Goal: Book appointment/travel/reservation

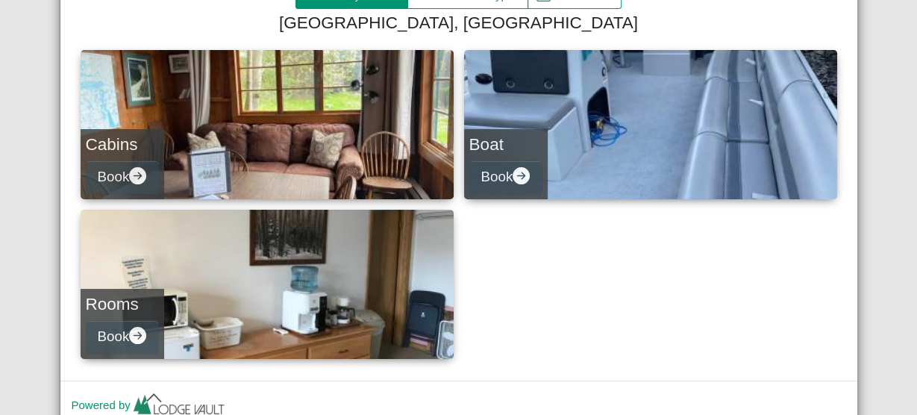
scroll to position [189, 0]
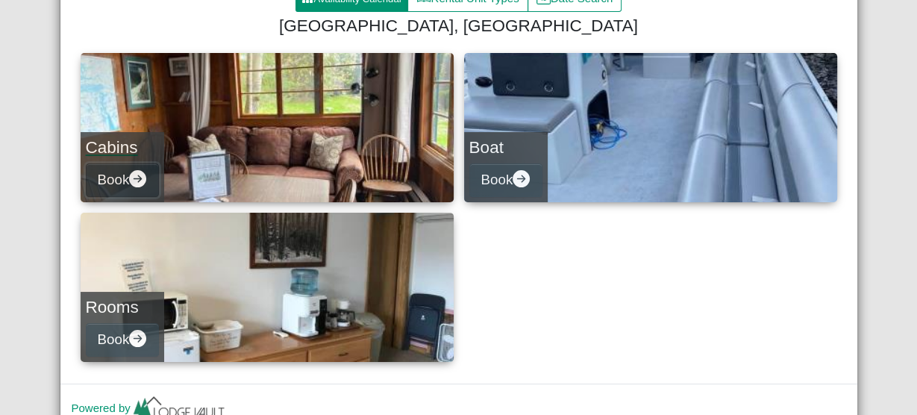
click at [137, 178] on icon "arrow right circle fill" at bounding box center [137, 178] width 17 height 17
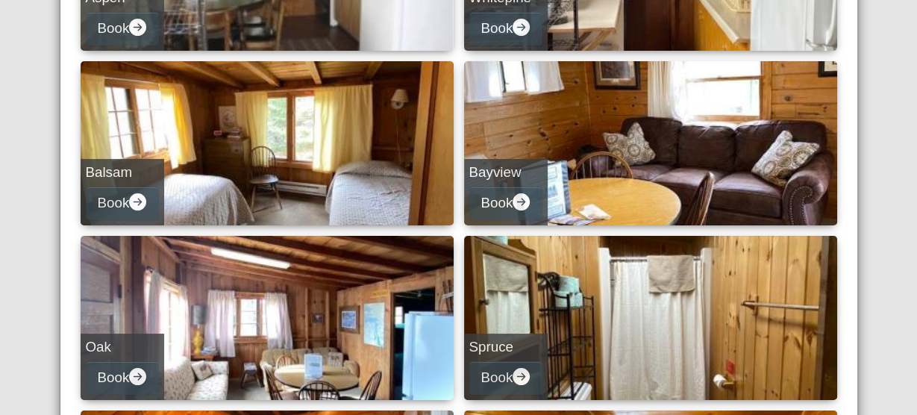
scroll to position [345, 0]
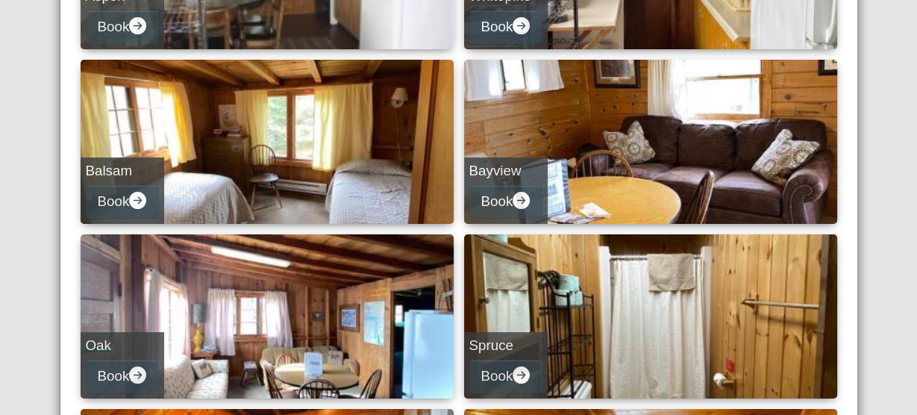
click at [159, 283] on link "Oak Book" at bounding box center [267, 316] width 373 height 164
select select "*"
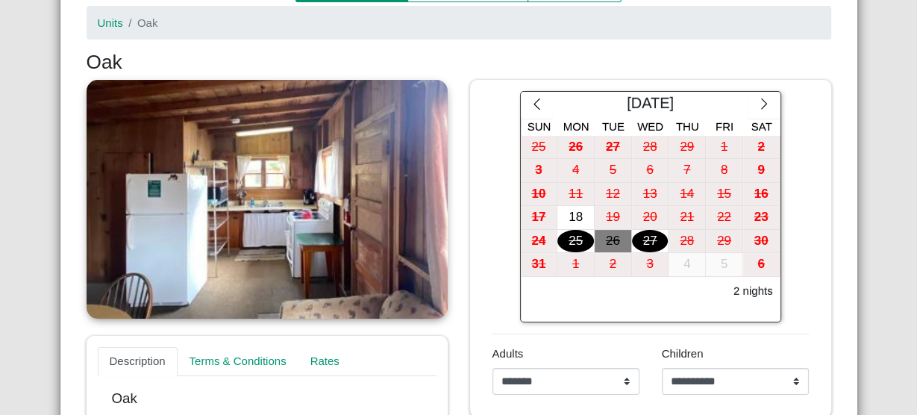
scroll to position [198, 0]
click at [567, 214] on div "18" at bounding box center [575, 217] width 37 height 23
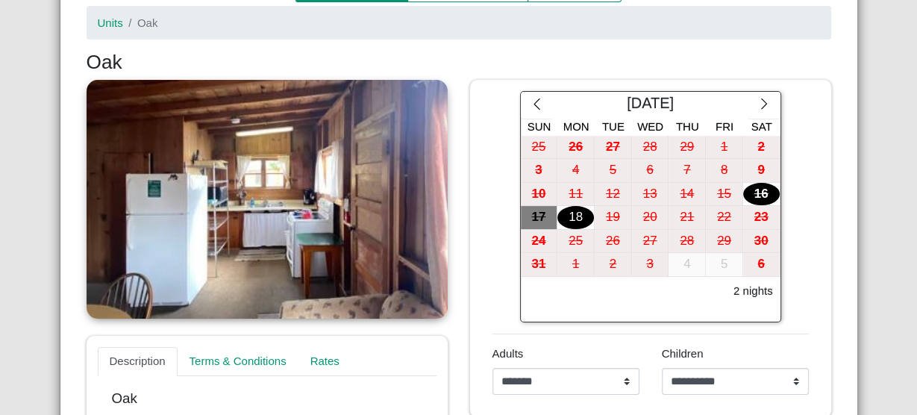
click at [797, 139] on div "[DATE] Sun Mon Tue Wed Thu Fri Sat 25 26 27 28 29 1 2 3 4 5 6 7 8 9 10 11 12 13…" at bounding box center [650, 206] width 339 height 231
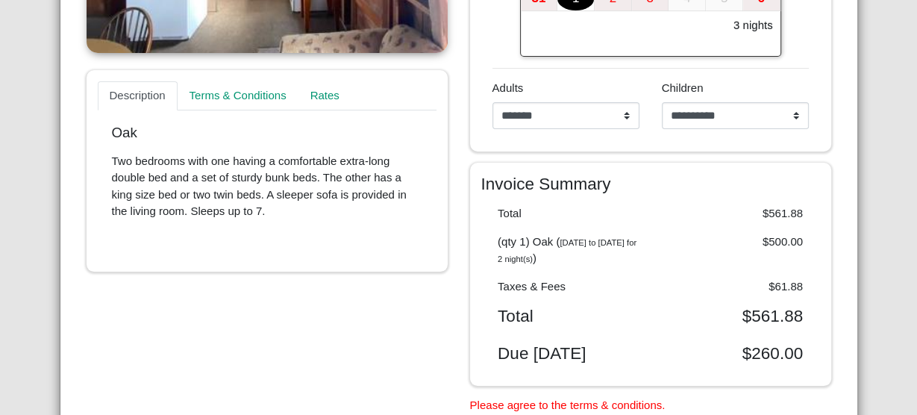
scroll to position [466, 0]
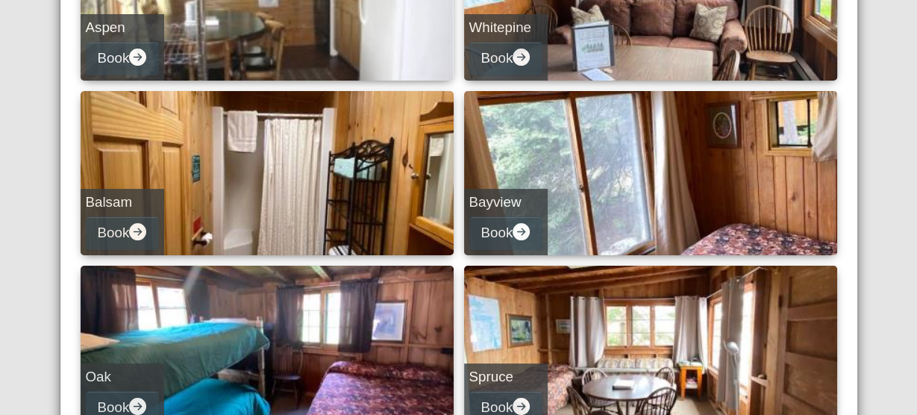
scroll to position [316, 0]
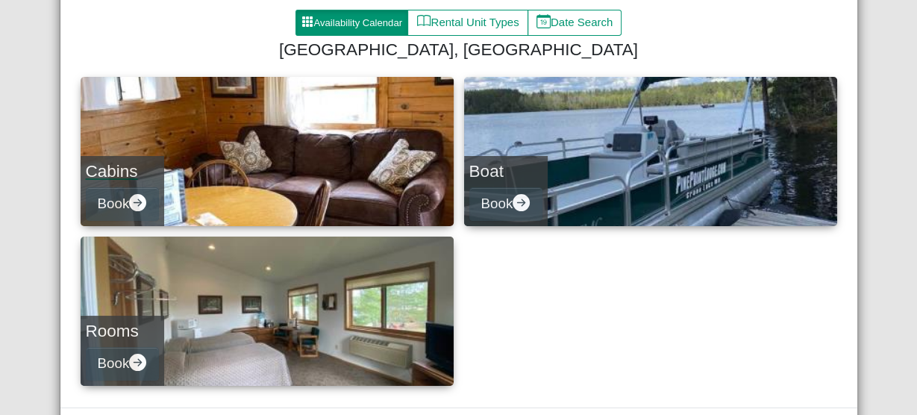
scroll to position [163, 0]
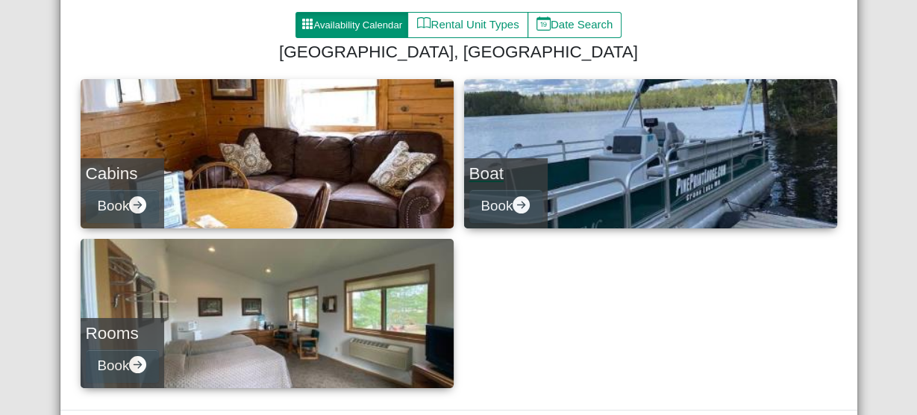
click at [578, 146] on link "Boat Book" at bounding box center [650, 153] width 373 height 149
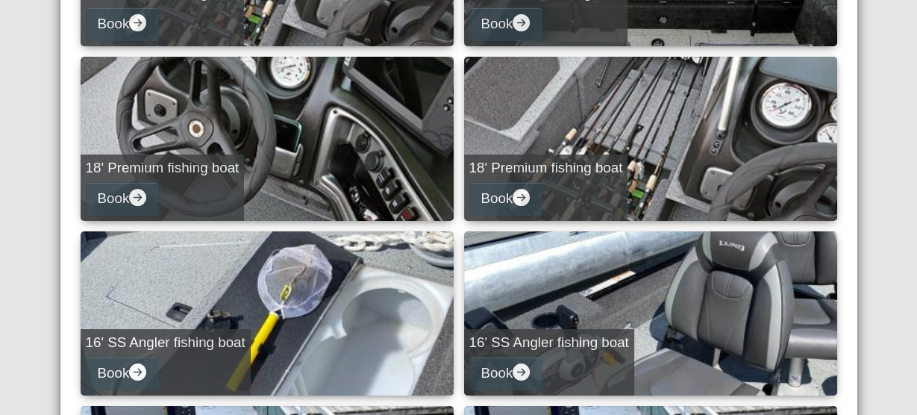
scroll to position [517, 0]
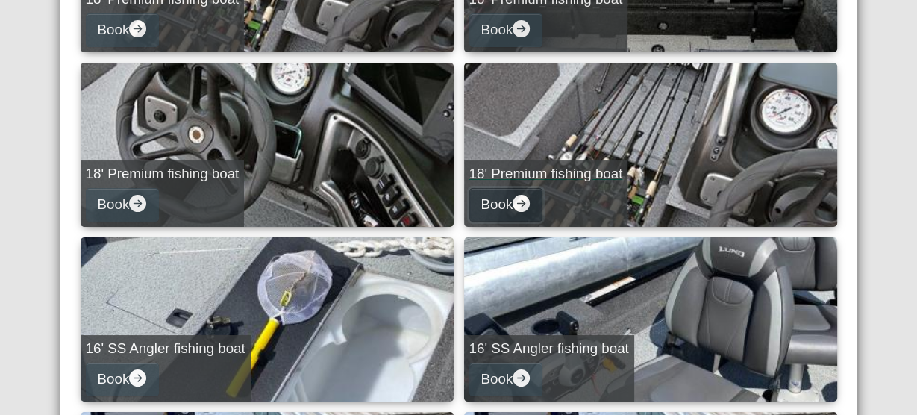
click at [516, 206] on icon "arrow right circle fill" at bounding box center [520, 203] width 17 height 17
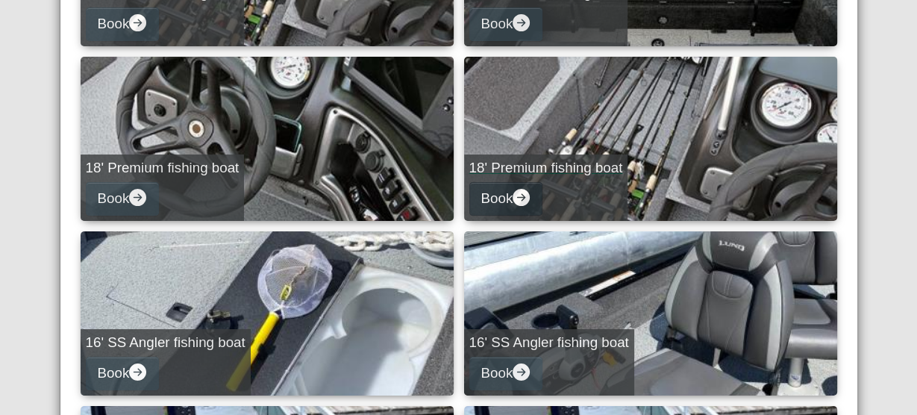
select select "*"
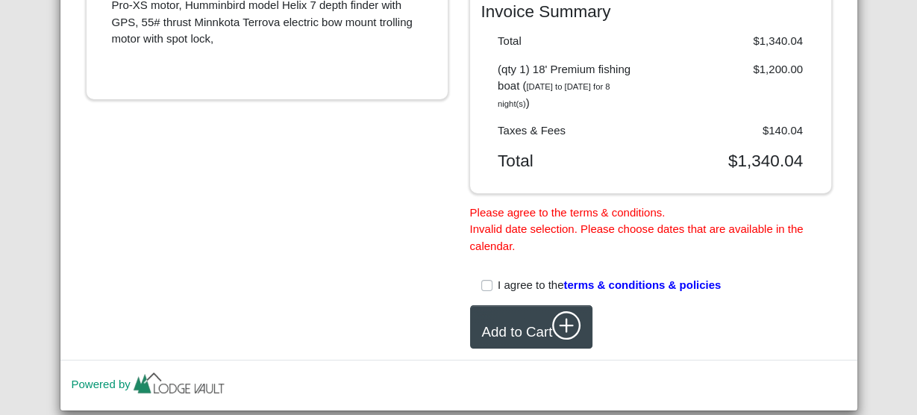
scroll to position [669, 0]
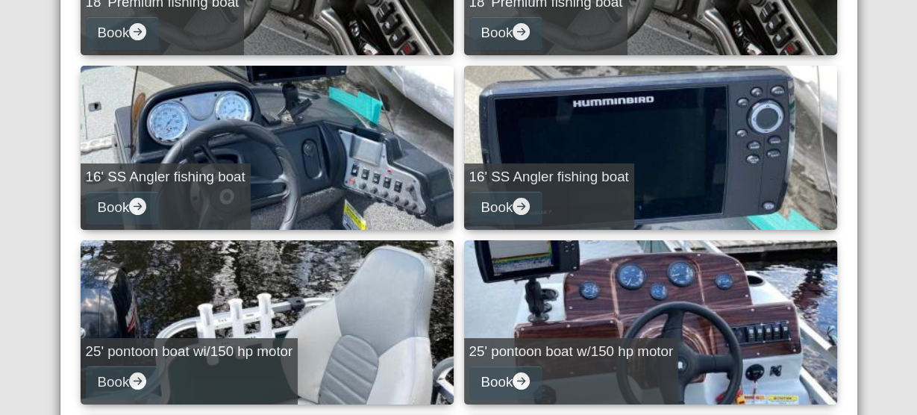
scroll to position [689, 0]
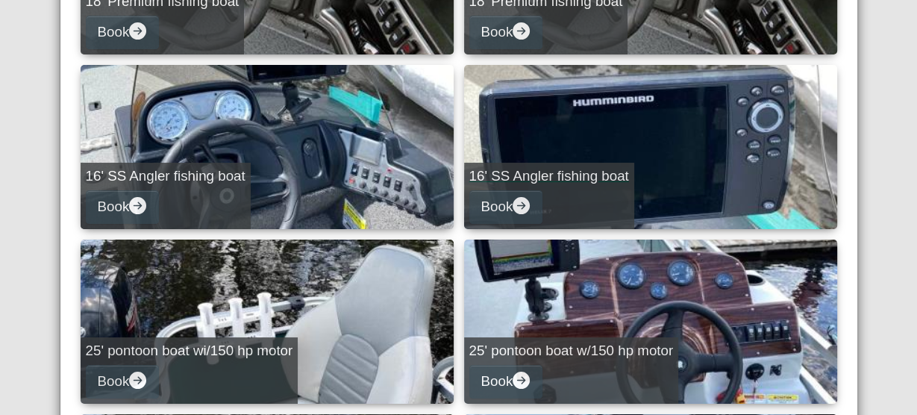
click at [530, 157] on link "16' SS Angler fishing boat Book" at bounding box center [650, 147] width 373 height 164
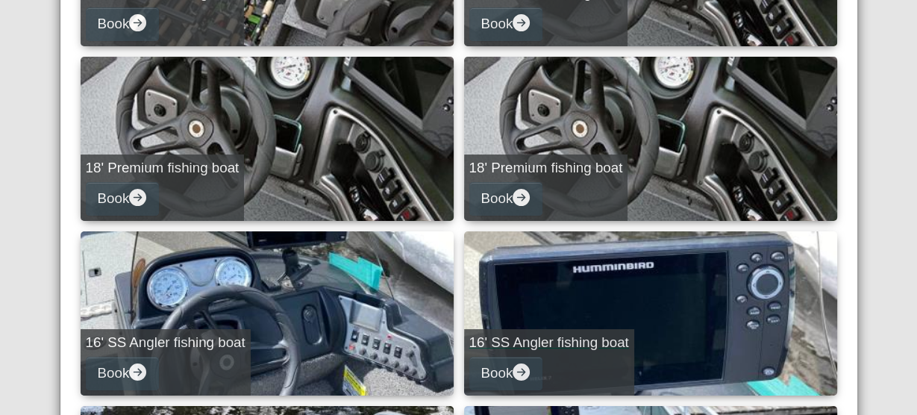
select select "*"
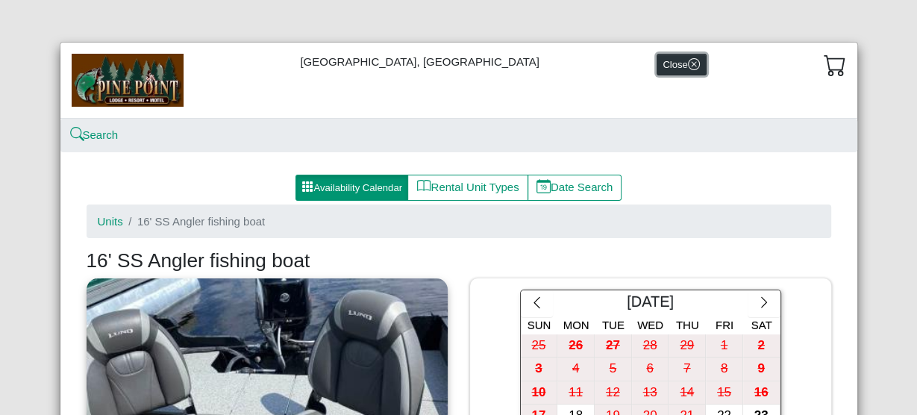
click at [688, 63] on icon "x circle" at bounding box center [694, 64] width 12 height 12
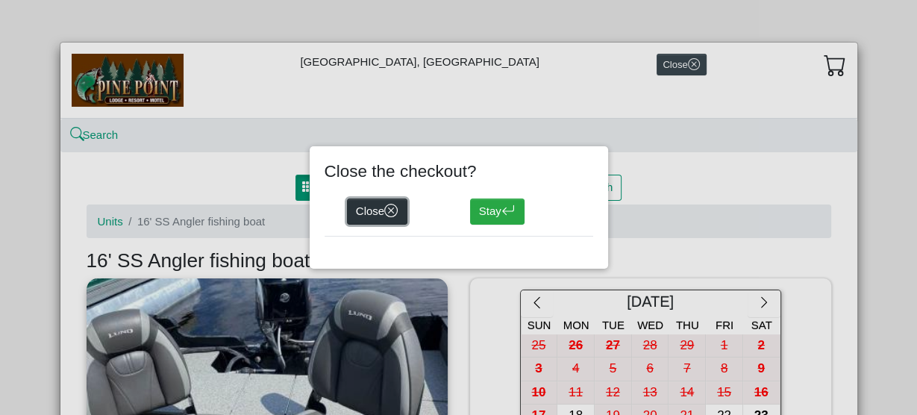
click at [387, 206] on icon "x circle" at bounding box center [391, 211] width 14 height 14
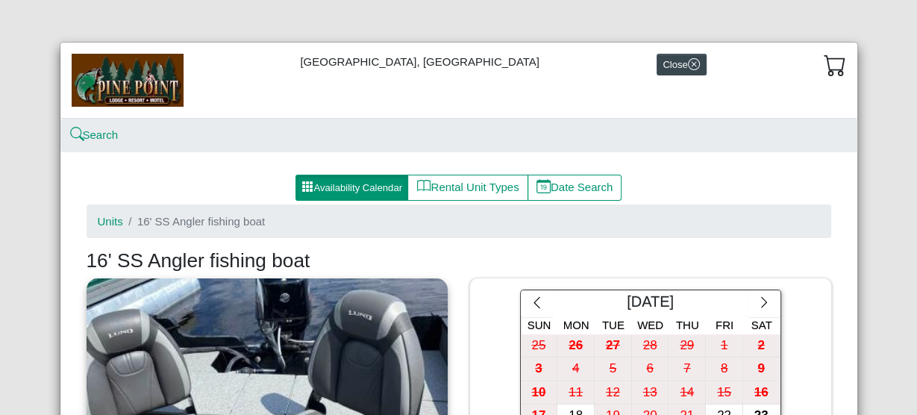
click at [145, 22] on div "[GEOGRAPHIC_DATA], Resort & Motel Close Search Availability Calendar Rental Uni…" at bounding box center [458, 207] width 917 height 415
